Goal: Contribute content: Add original content to the website for others to see

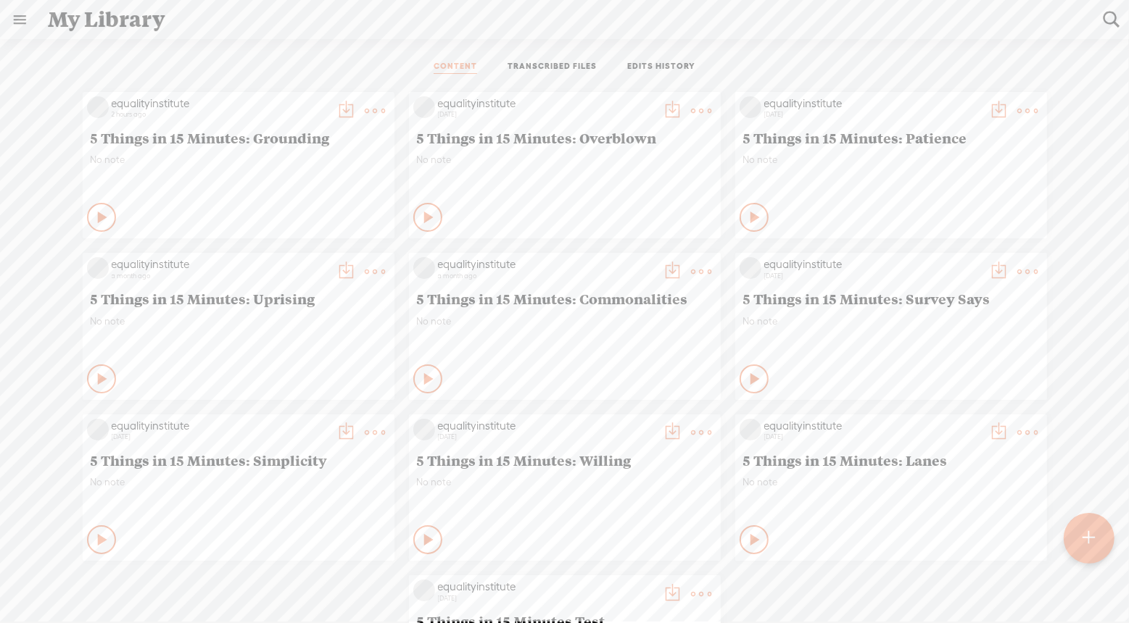
click at [1088, 547] on t at bounding box center [1088, 539] width 12 height 32
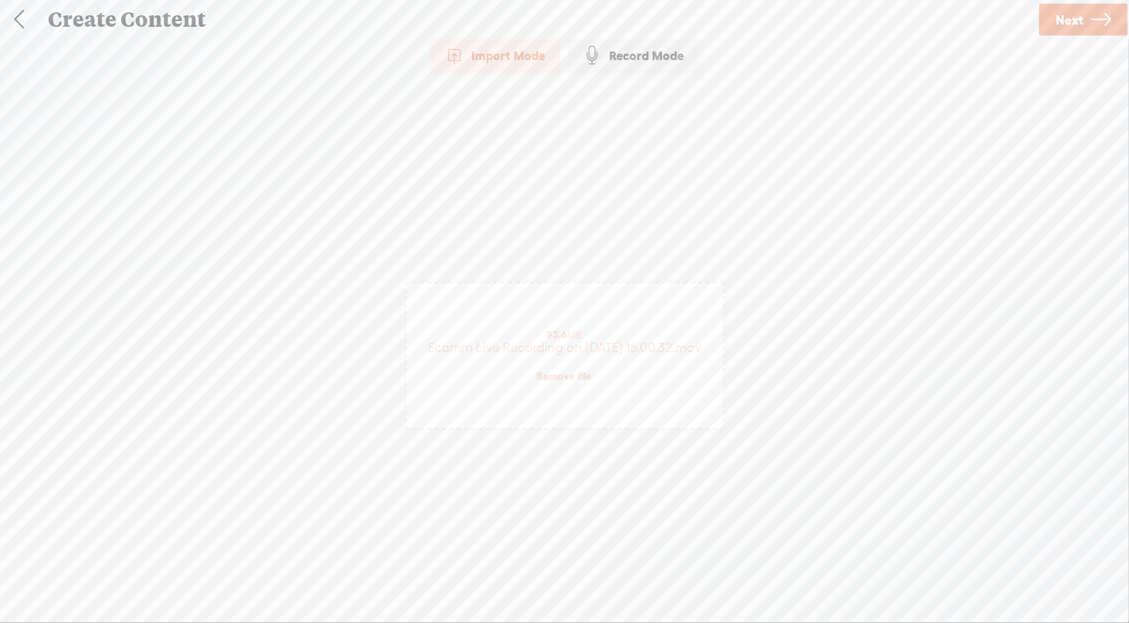
click at [599, 235] on div "Click to browse , or drag & drop your audio or video file here (File duration m…" at bounding box center [565, 355] width 316 height 491
click at [1105, 16] on icon at bounding box center [1100, 19] width 20 height 37
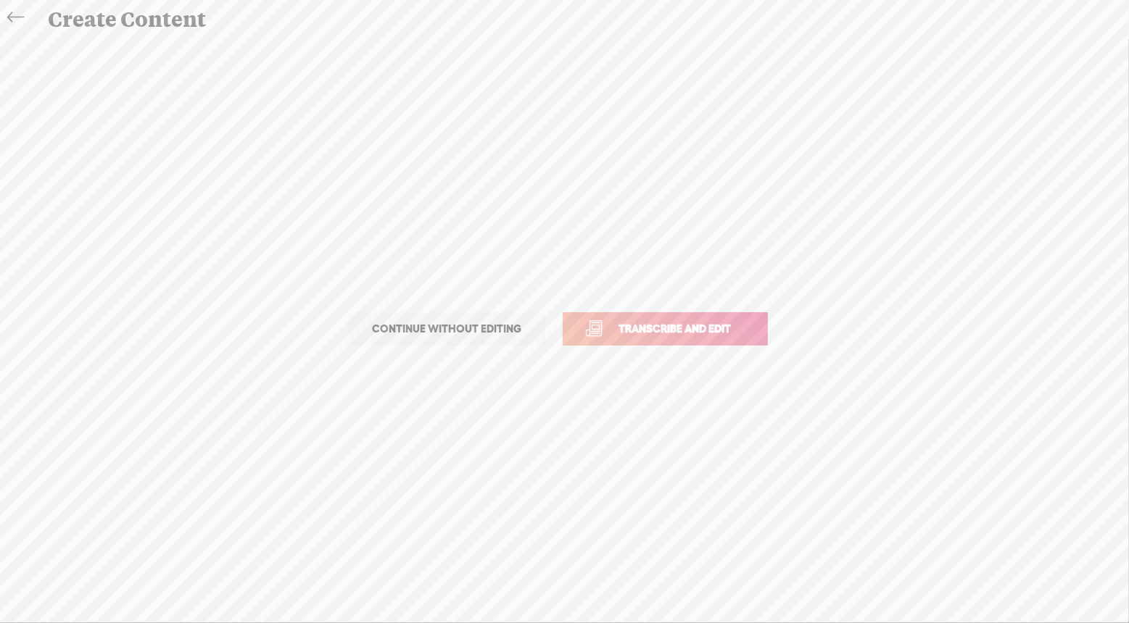
click at [686, 329] on span "Transcribe and edit" at bounding box center [674, 328] width 143 height 17
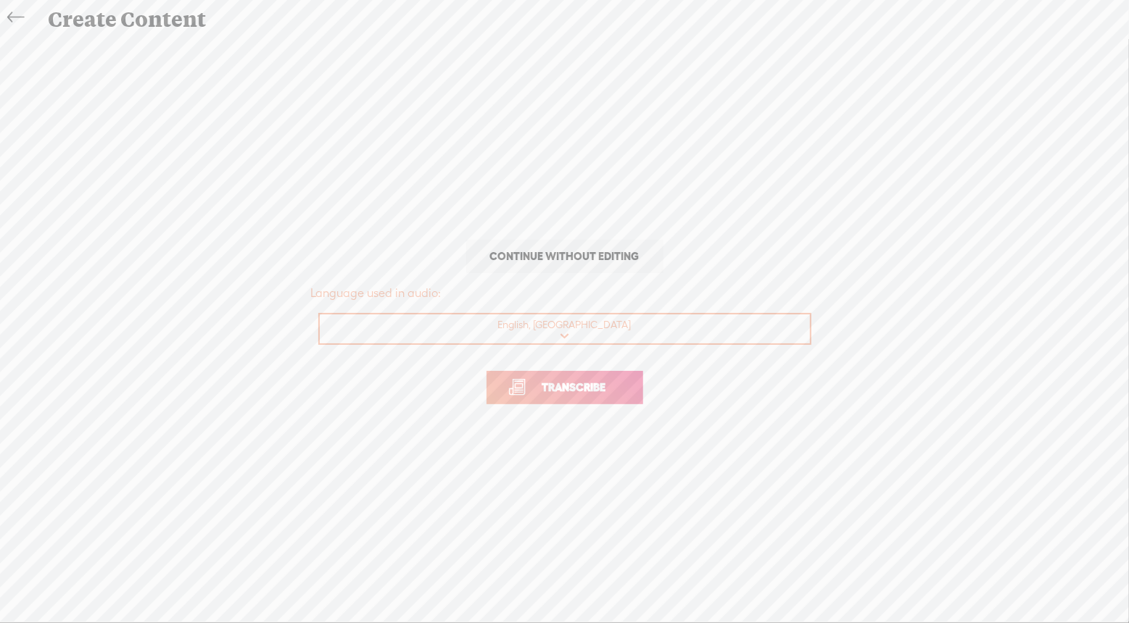
click at [579, 397] on link "Transcribe" at bounding box center [564, 387] width 157 height 33
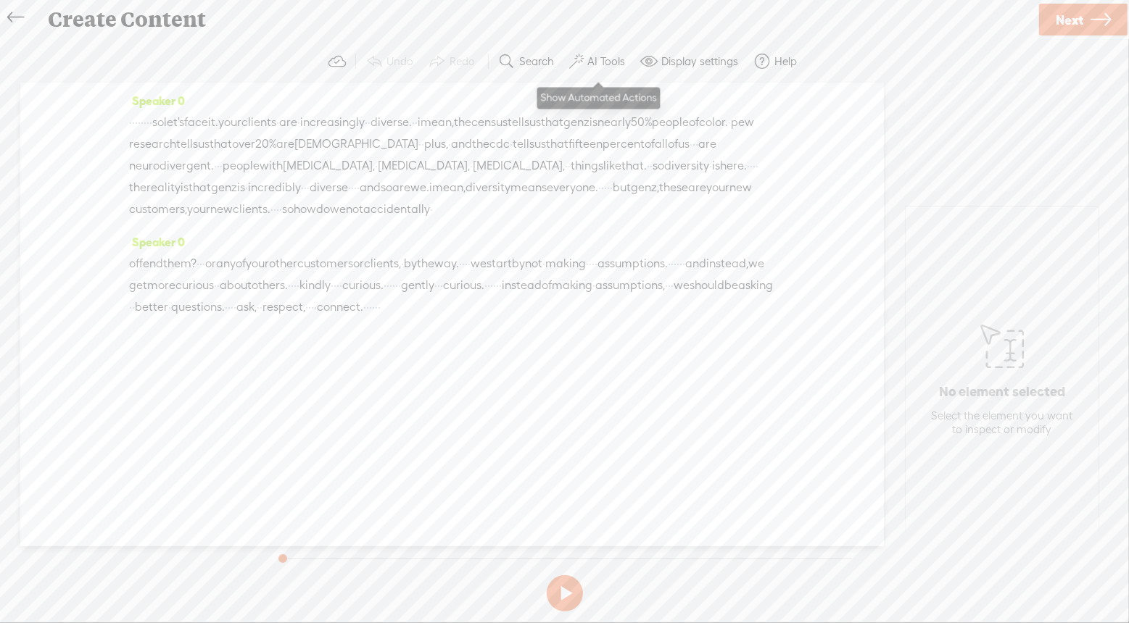
click at [613, 62] on label "AI Tools" at bounding box center [606, 61] width 38 height 14
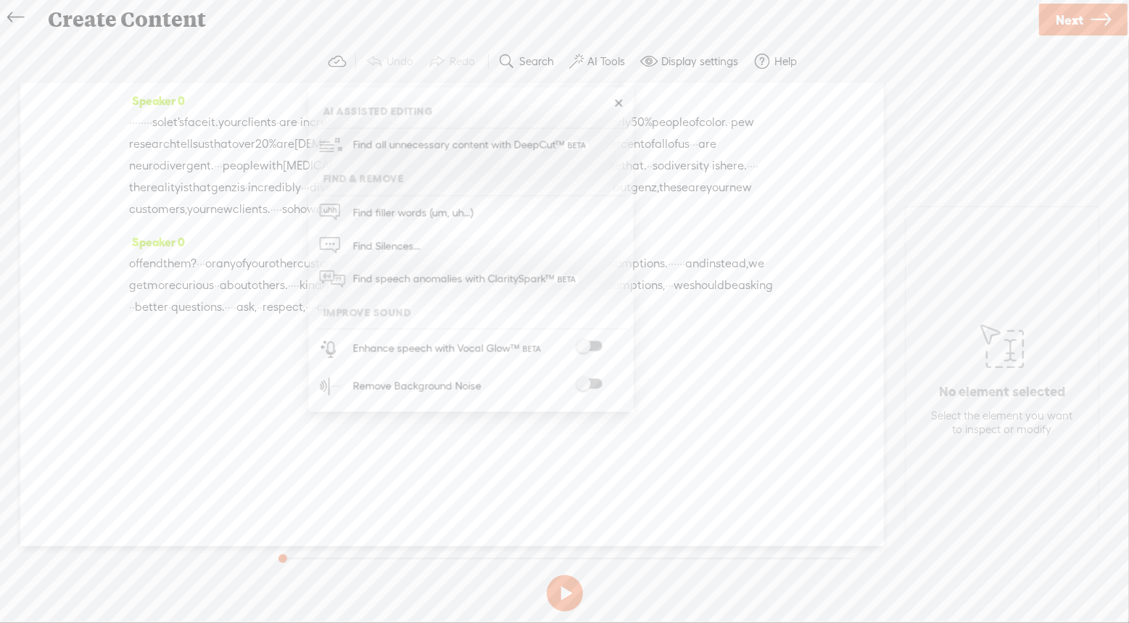
click at [590, 381] on span at bounding box center [589, 384] width 26 height 10
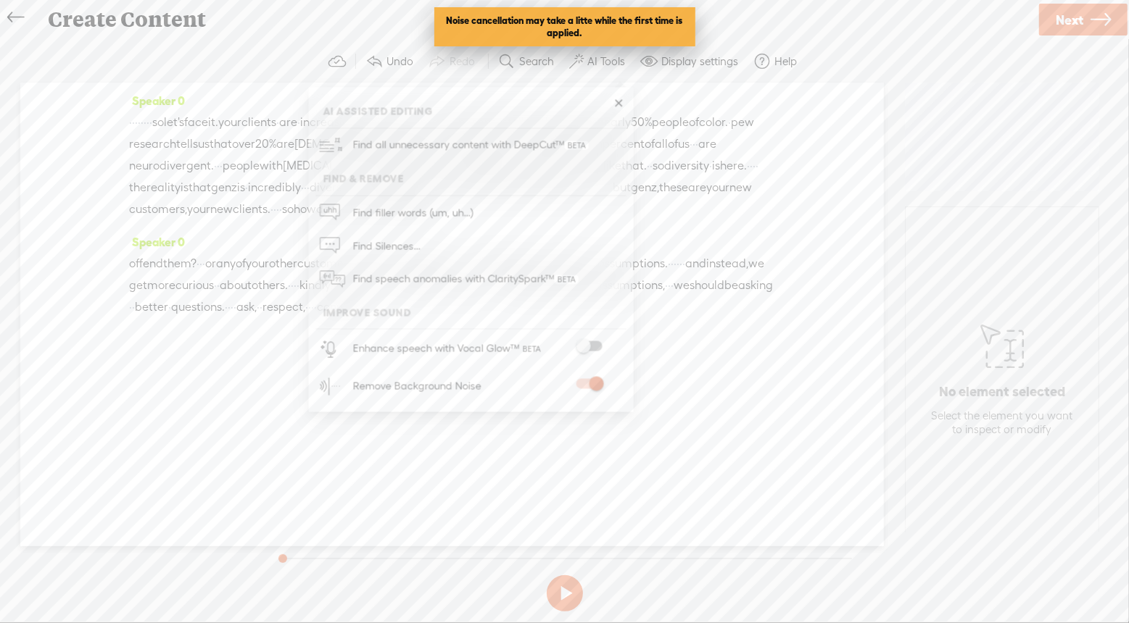
click at [594, 341] on span at bounding box center [589, 346] width 26 height 10
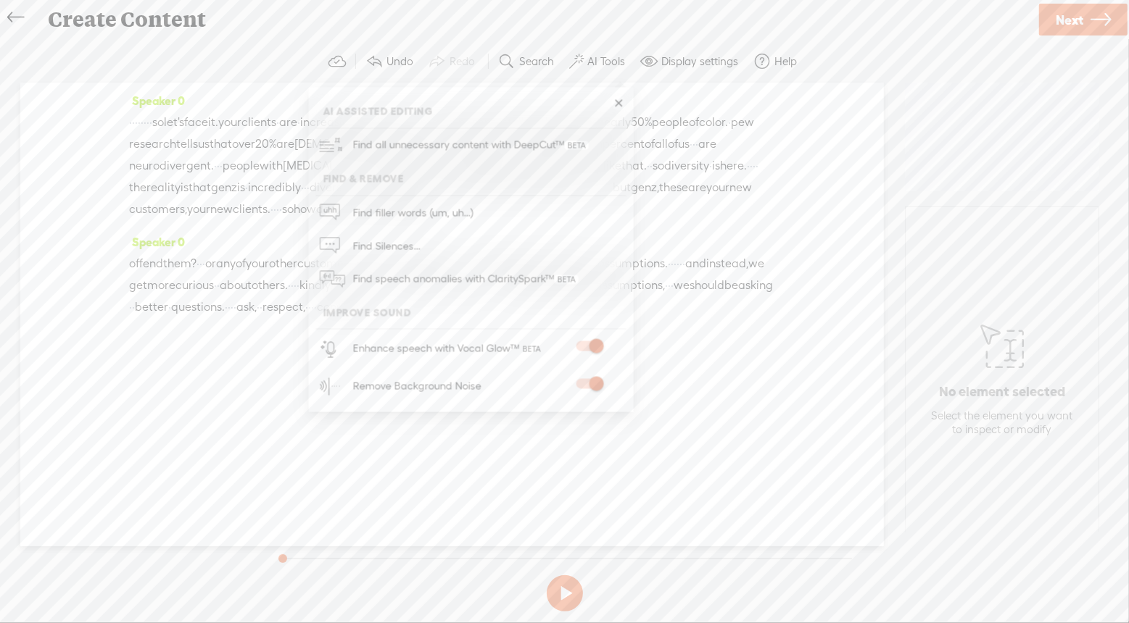
click at [618, 107] on link at bounding box center [619, 103] width 14 height 14
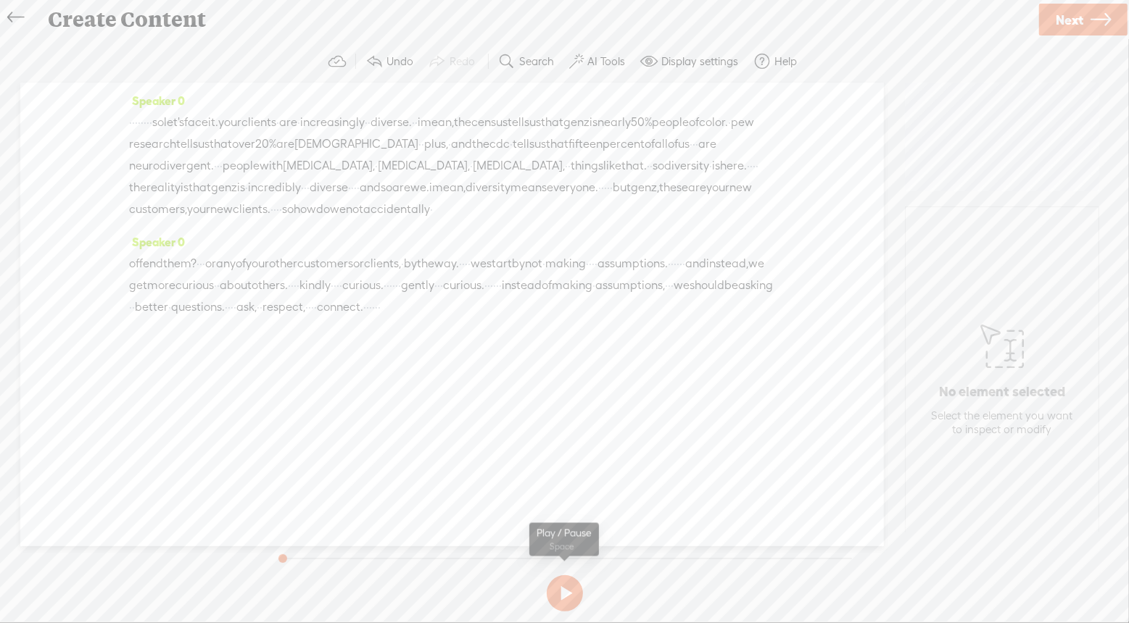
click at [572, 591] on button at bounding box center [565, 594] width 36 height 36
click at [14, 11] on icon at bounding box center [15, 17] width 17 height 33
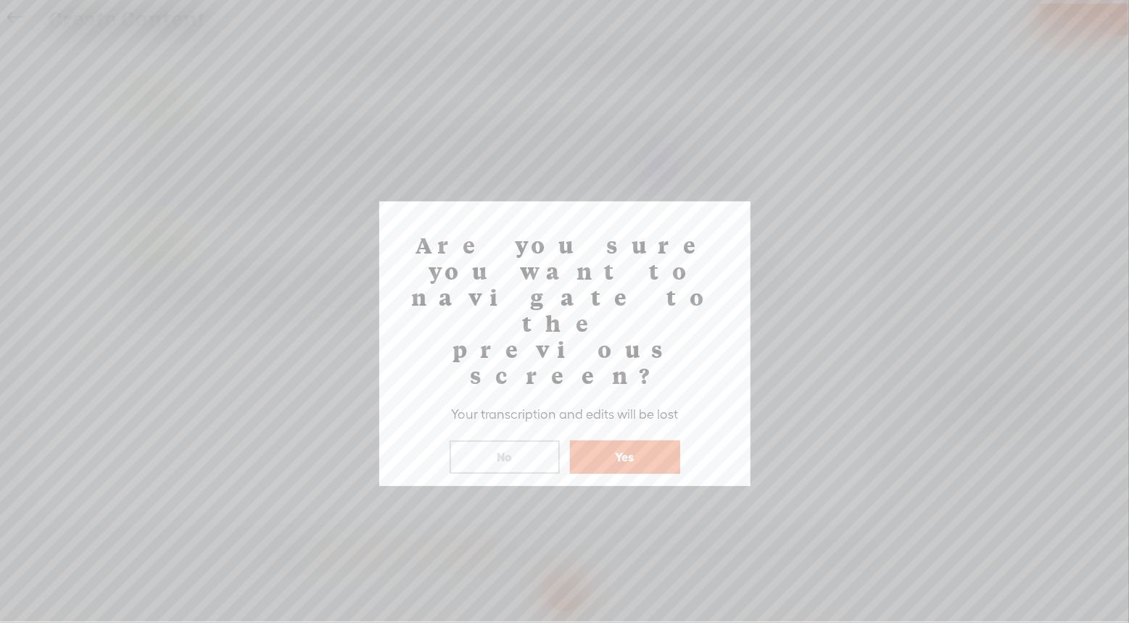
click at [534, 441] on button "No" at bounding box center [504, 457] width 110 height 33
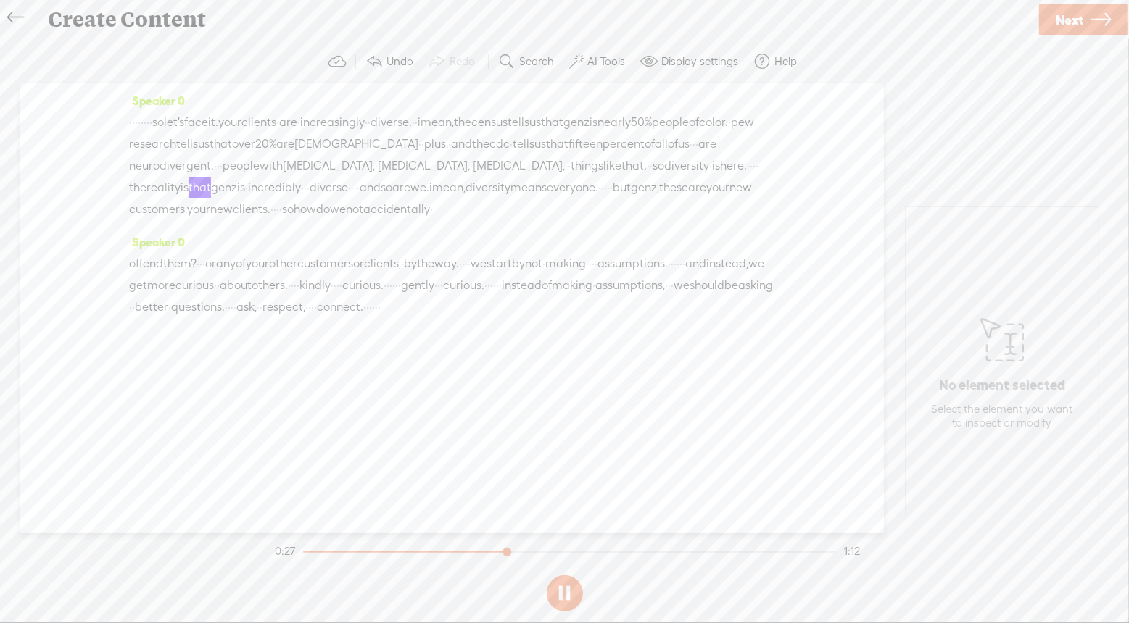
click at [1084, 12] on link "Next" at bounding box center [1083, 20] width 88 height 32
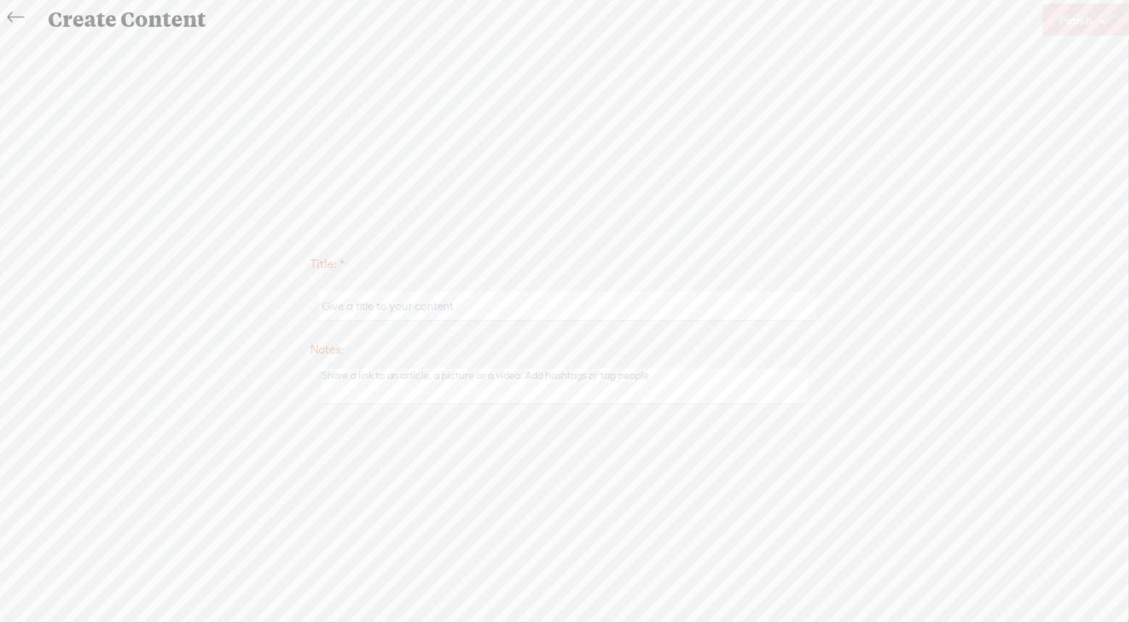
click at [491, 307] on input "text" at bounding box center [567, 306] width 497 height 28
type input "test divrsity is here"
click at [1075, 24] on span "Finish" at bounding box center [1075, 19] width 33 height 37
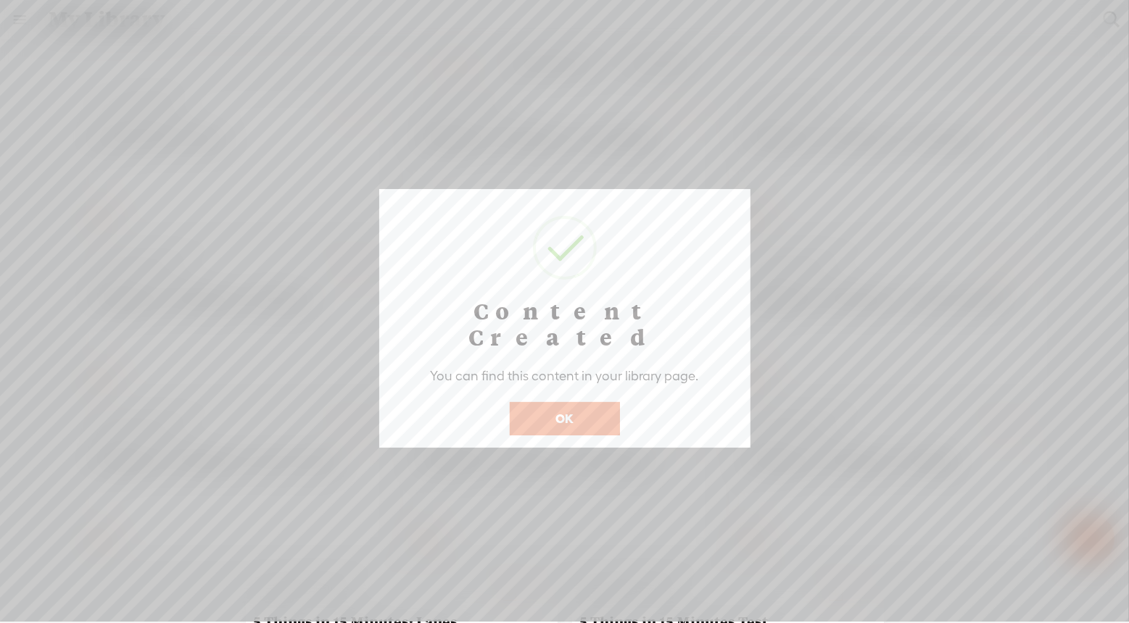
click at [555, 402] on button "OK" at bounding box center [565, 418] width 110 height 33
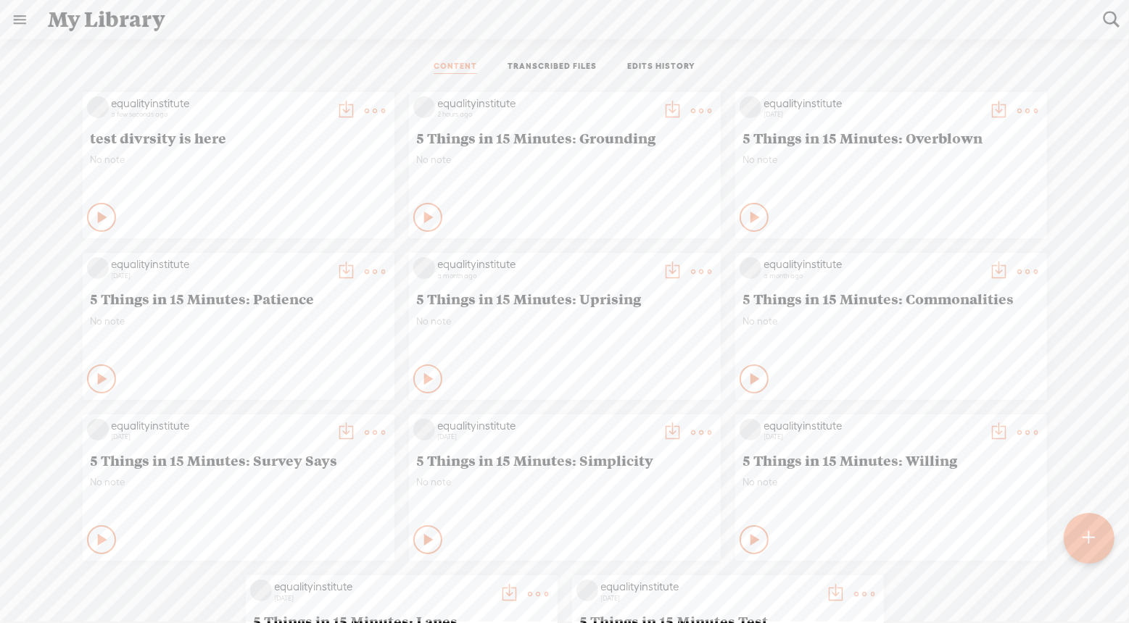
click at [341, 110] on t at bounding box center [346, 111] width 20 height 20
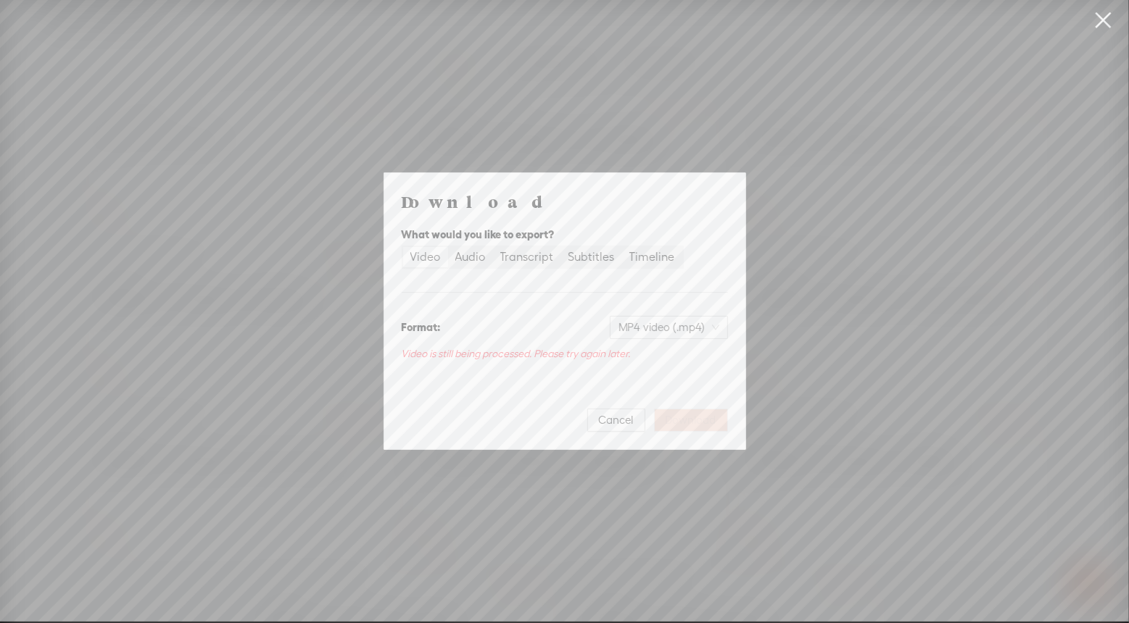
click at [1105, 21] on link at bounding box center [1103, 20] width 36 height 41
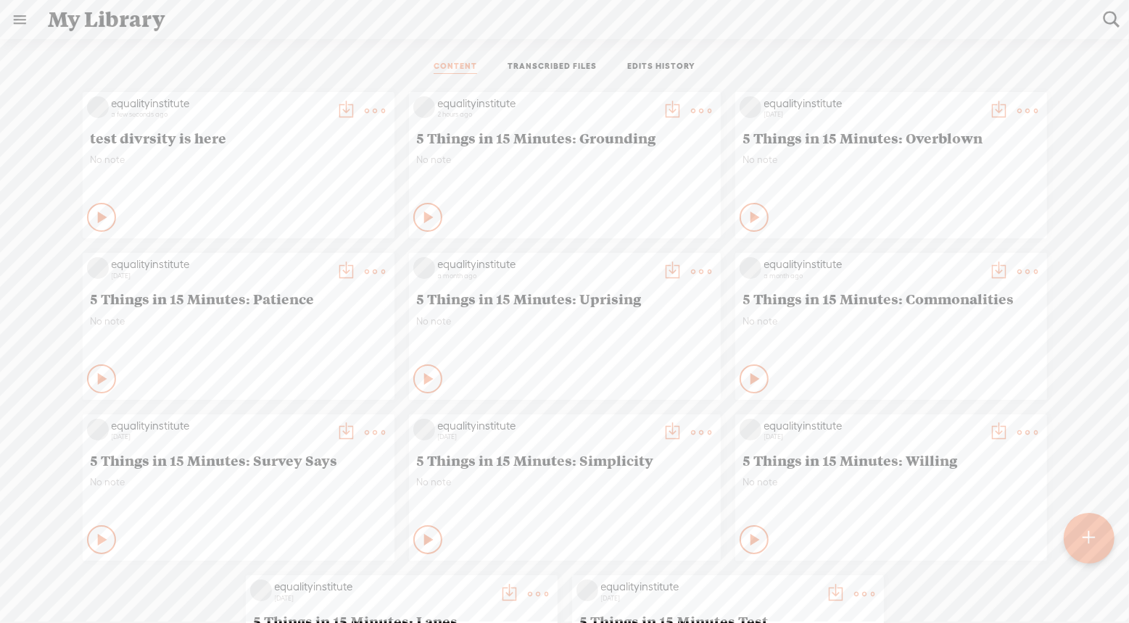
click at [368, 111] on t at bounding box center [375, 111] width 20 height 20
click at [288, 363] on link "Delete" at bounding box center [306, 359] width 145 height 33
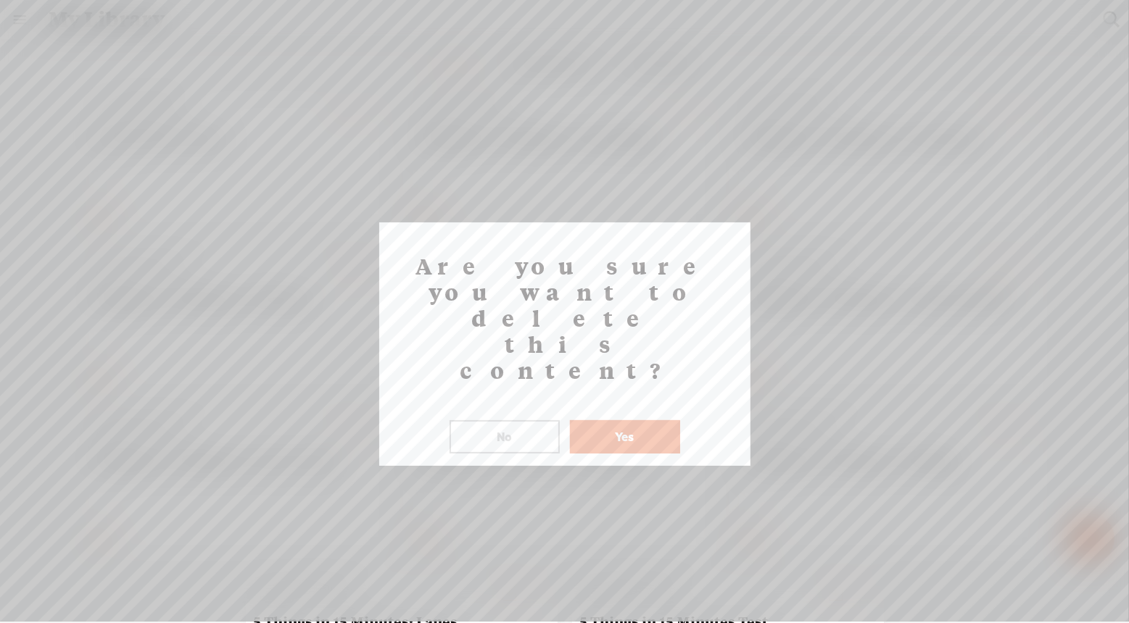
click at [647, 420] on button "Yes" at bounding box center [625, 436] width 110 height 33
